Goal: Transaction & Acquisition: Purchase product/service

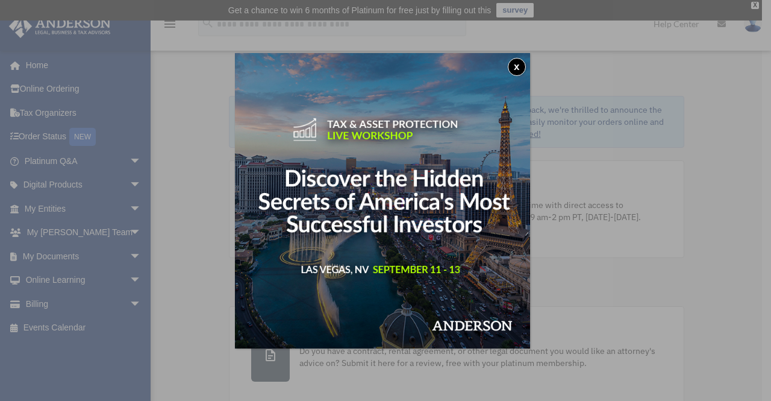
click at [599, 292] on div "x" at bounding box center [385, 200] width 771 height 401
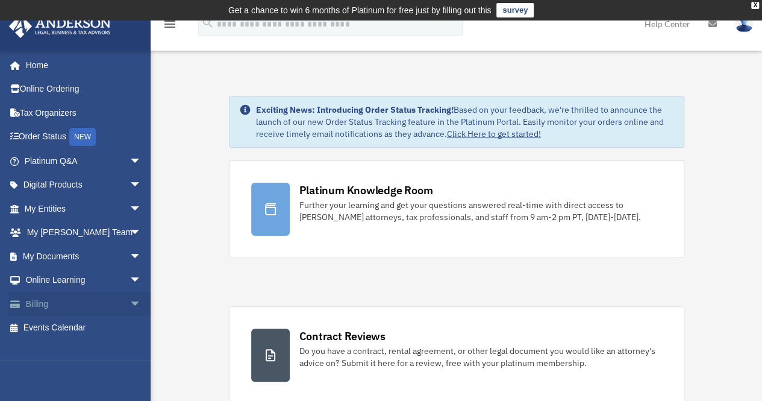
click at [45, 305] on link "Billing arrow_drop_down" at bounding box center [83, 304] width 151 height 24
click at [130, 307] on span "arrow_drop_down" at bounding box center [142, 304] width 24 height 25
click at [88, 331] on link "$ Open Invoices" at bounding box center [88, 328] width 143 height 25
click at [86, 324] on link "$ Open Invoices" at bounding box center [88, 328] width 143 height 25
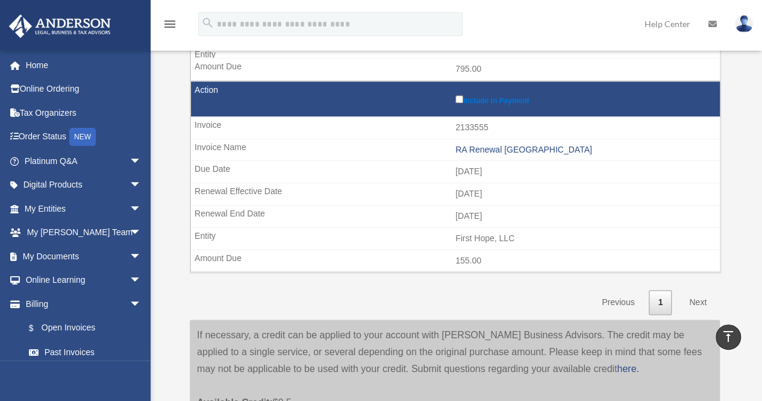
scroll to position [715, 0]
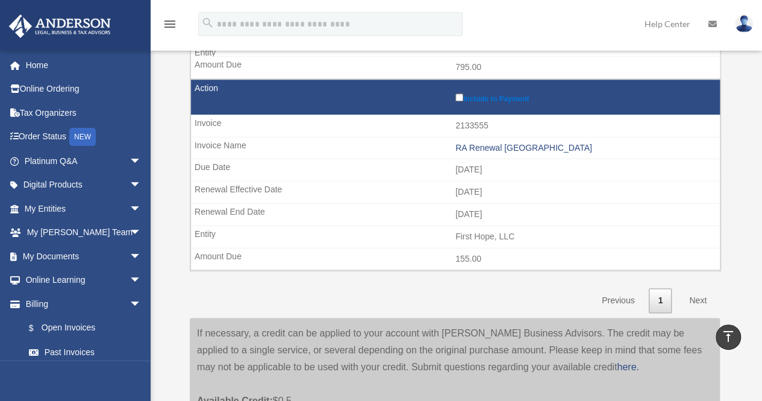
click at [462, 95] on label "Include in Payment" at bounding box center [585, 97] width 259 height 12
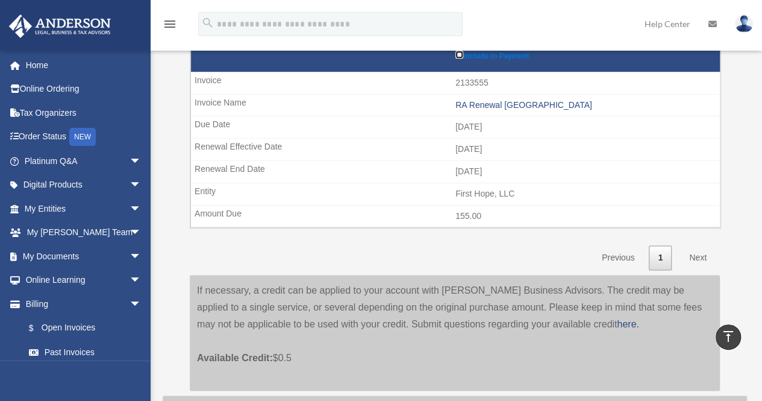
scroll to position [757, 0]
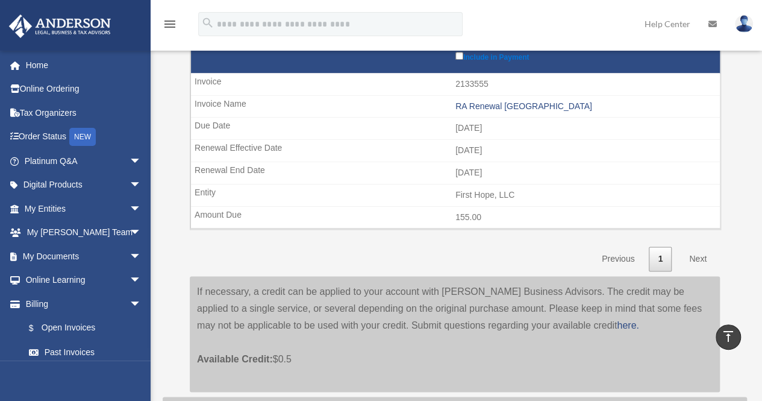
click at [702, 253] on link "Next" at bounding box center [698, 259] width 36 height 25
click at [700, 250] on link "Next" at bounding box center [698, 259] width 36 height 25
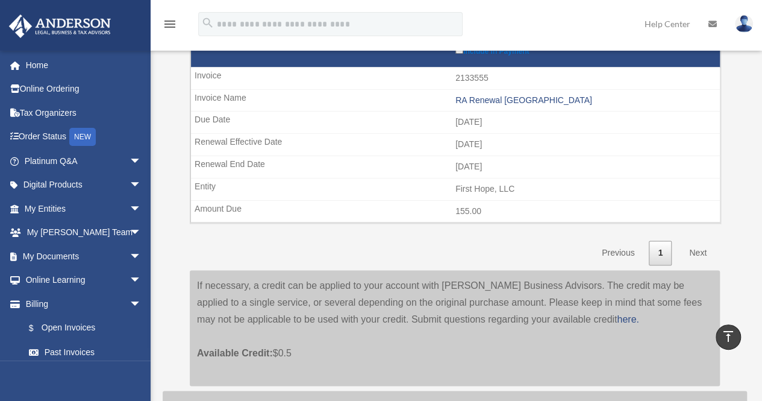
scroll to position [759, 0]
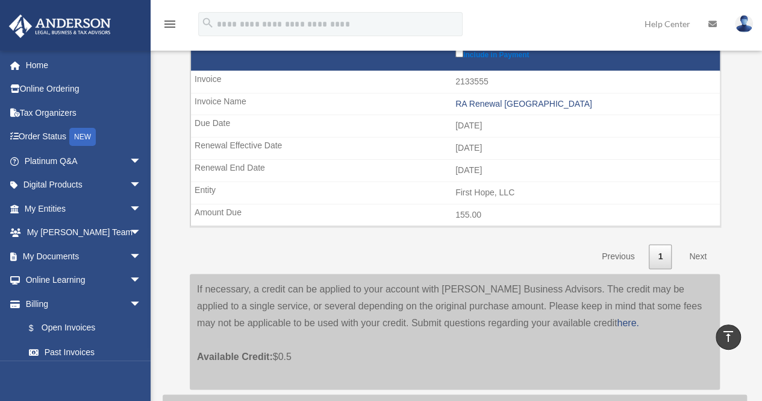
click at [704, 246] on link "Next" at bounding box center [698, 256] width 36 height 25
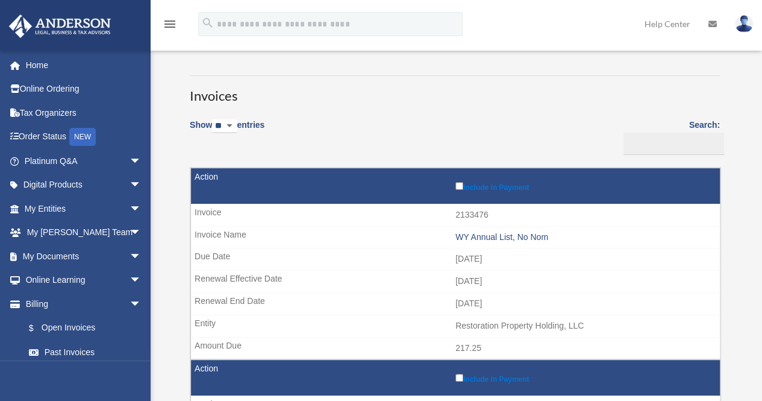
scroll to position [0, 0]
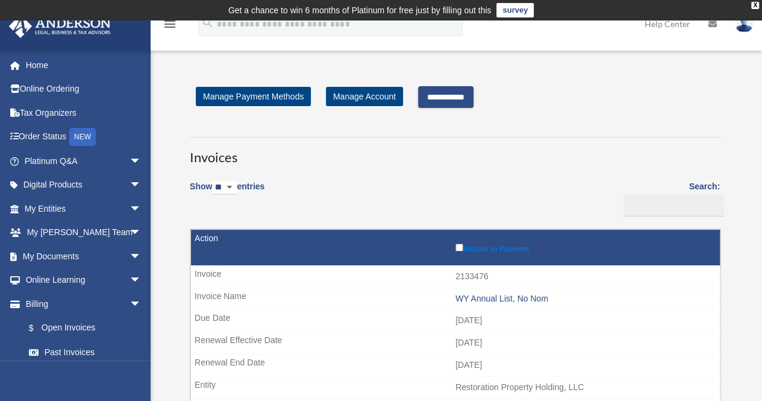
click at [459, 96] on input "**********" at bounding box center [445, 97] width 55 height 22
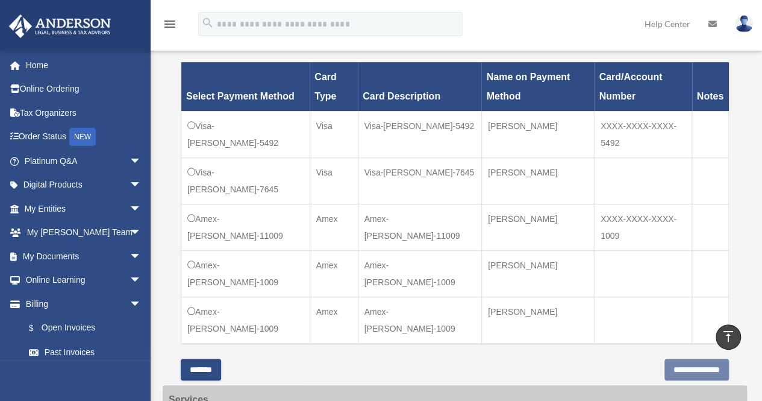
scroll to position [419, 0]
